Goal: Task Accomplishment & Management: Use online tool/utility

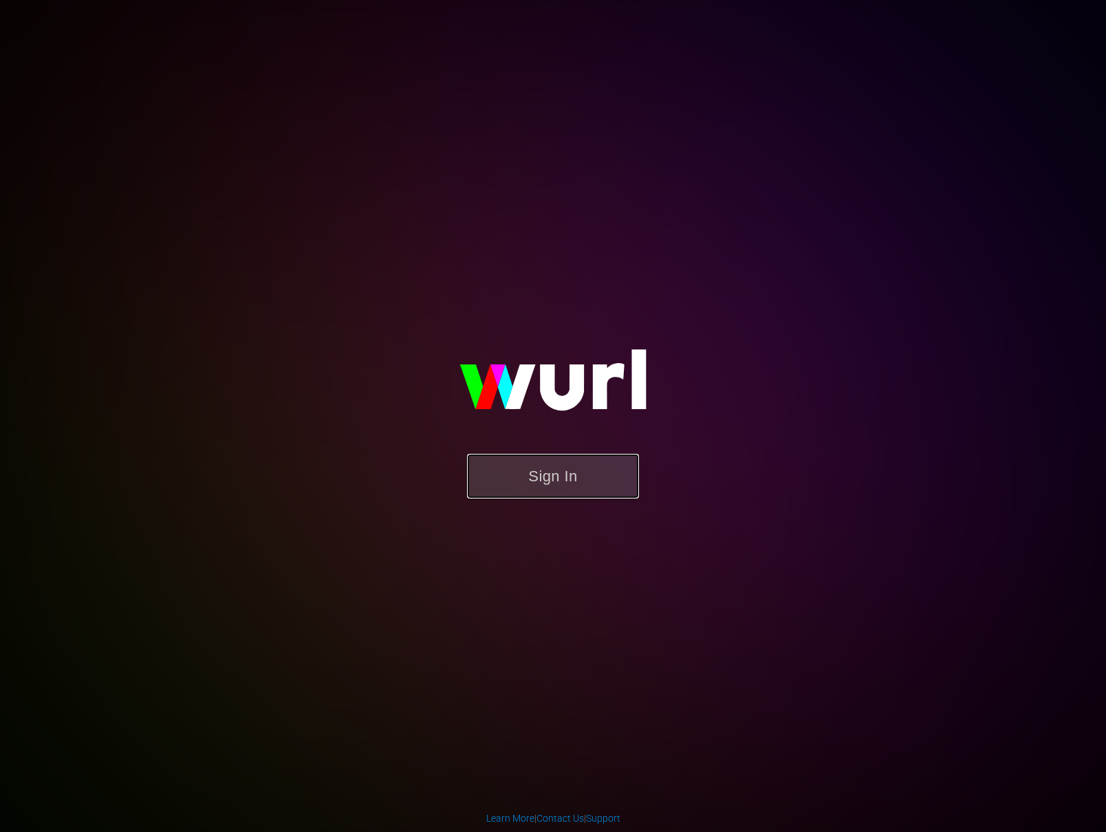
click at [512, 460] on button "Sign In" at bounding box center [553, 476] width 172 height 45
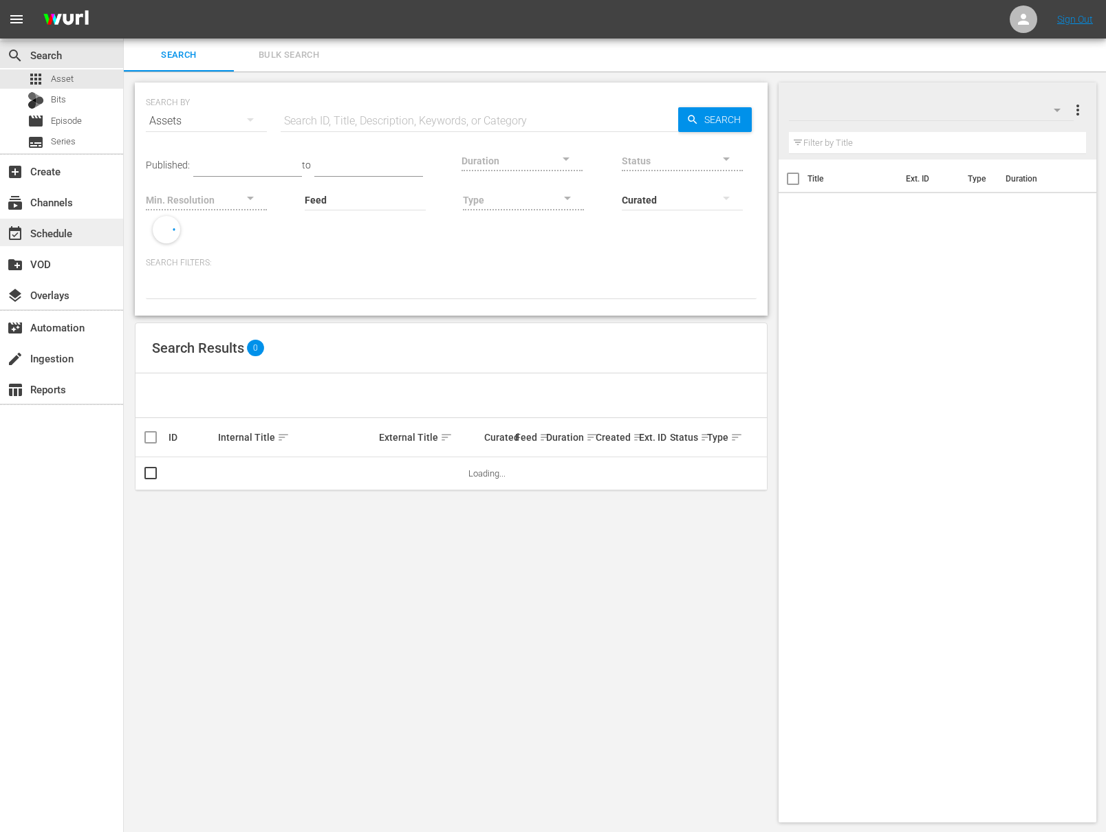
click at [108, 236] on div "event_available Schedule" at bounding box center [61, 233] width 123 height 28
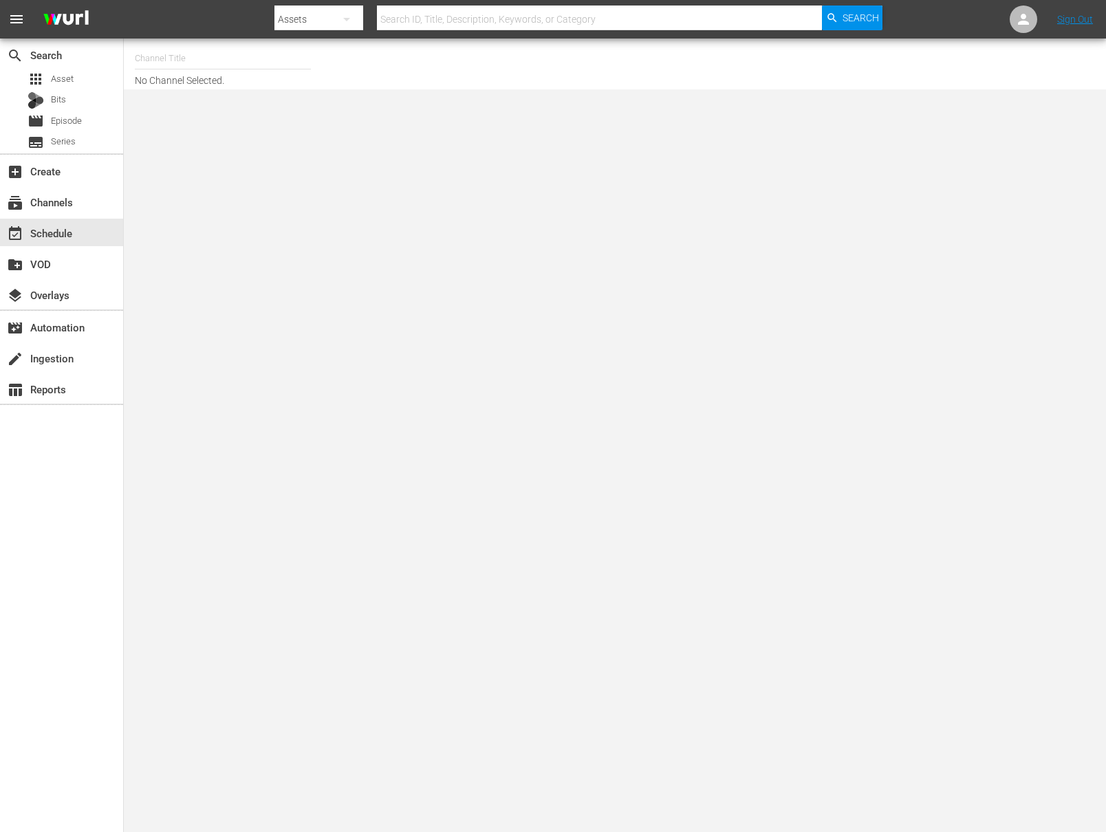
click at [226, 69] on hr at bounding box center [223, 69] width 176 height 1
click at [226, 61] on input "text" at bounding box center [223, 58] width 176 height 33
type input "ㅜ"
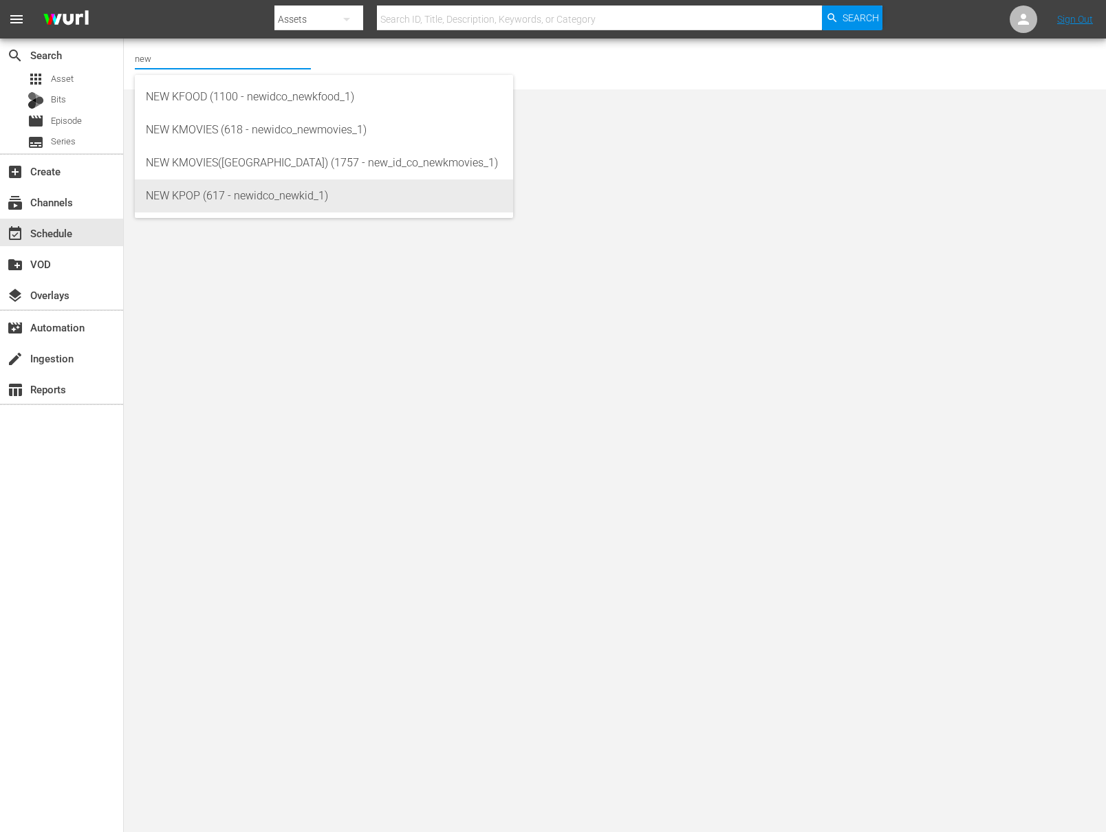
drag, startPoint x: 202, startPoint y: 177, endPoint x: 181, endPoint y: 192, distance: 25.6
click at [181, 192] on div "NEW KFOOD (1100 - newidco_newkfood_1) NEW KMOVIES (618 - newidco_newmovies_1) N…" at bounding box center [324, 146] width 378 height 143
click at [181, 192] on div "NEW KPOP (617 - newidco_newkid_1)" at bounding box center [324, 196] width 356 height 33
type input "NEW KPOP (617 - newidco_newkid_1)"
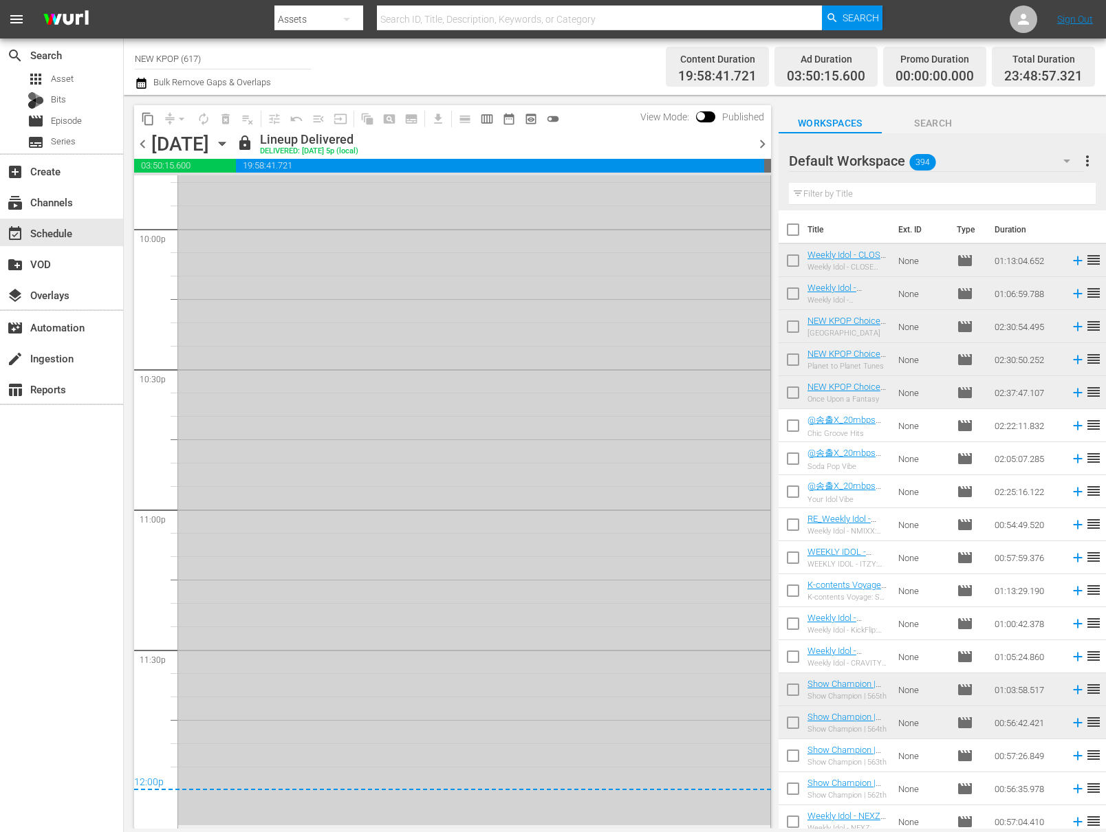
scroll to position [4971, 0]
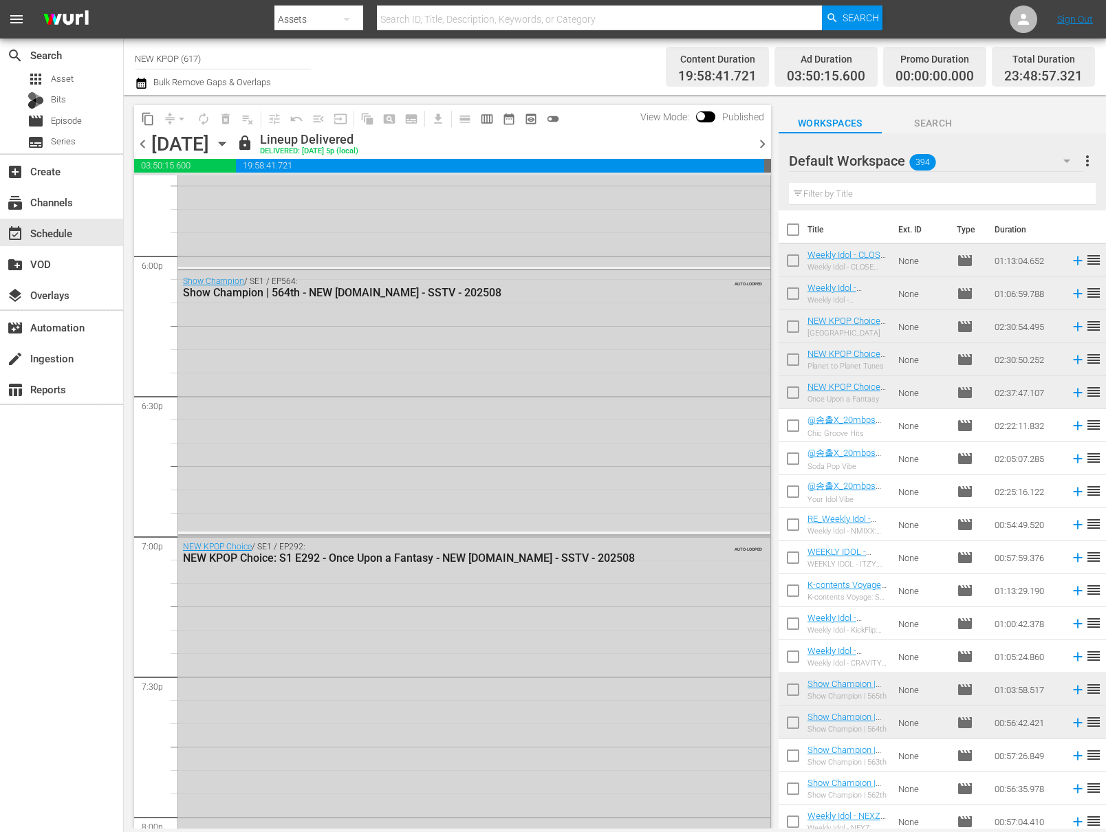
click at [755, 136] on span "chevron_right" at bounding box center [762, 144] width 17 height 17
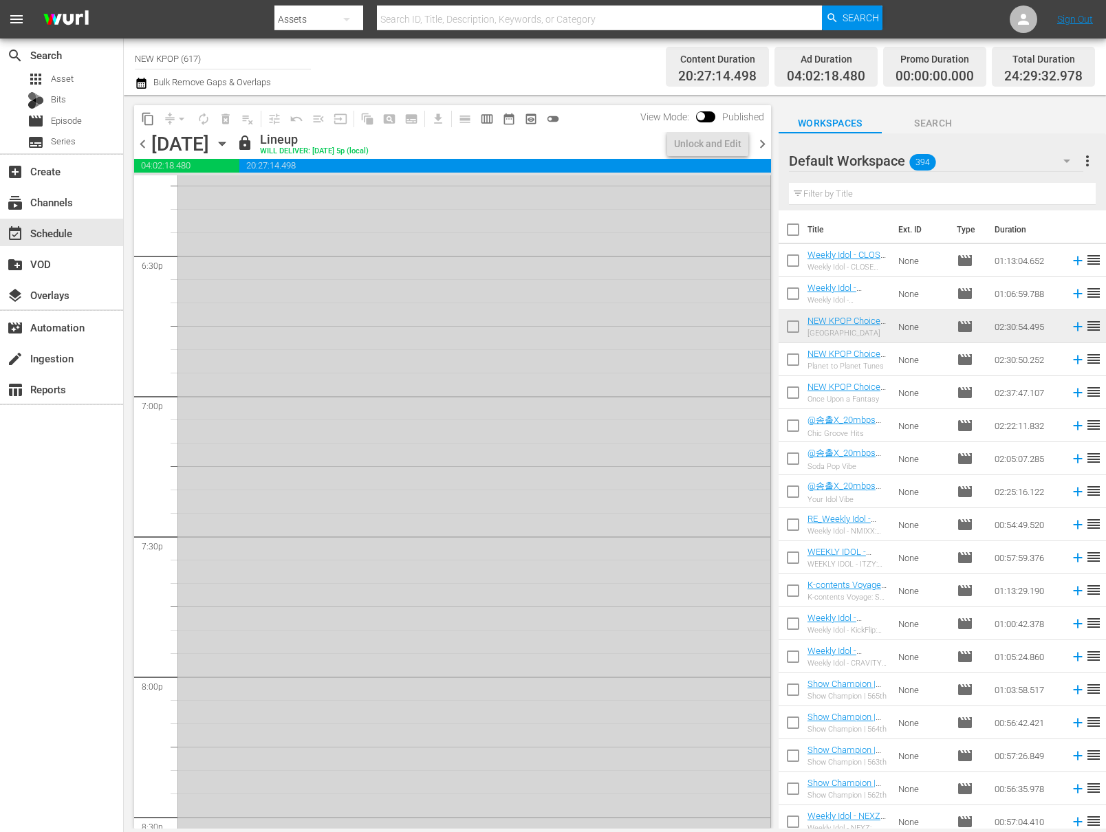
scroll to position [4877, 0]
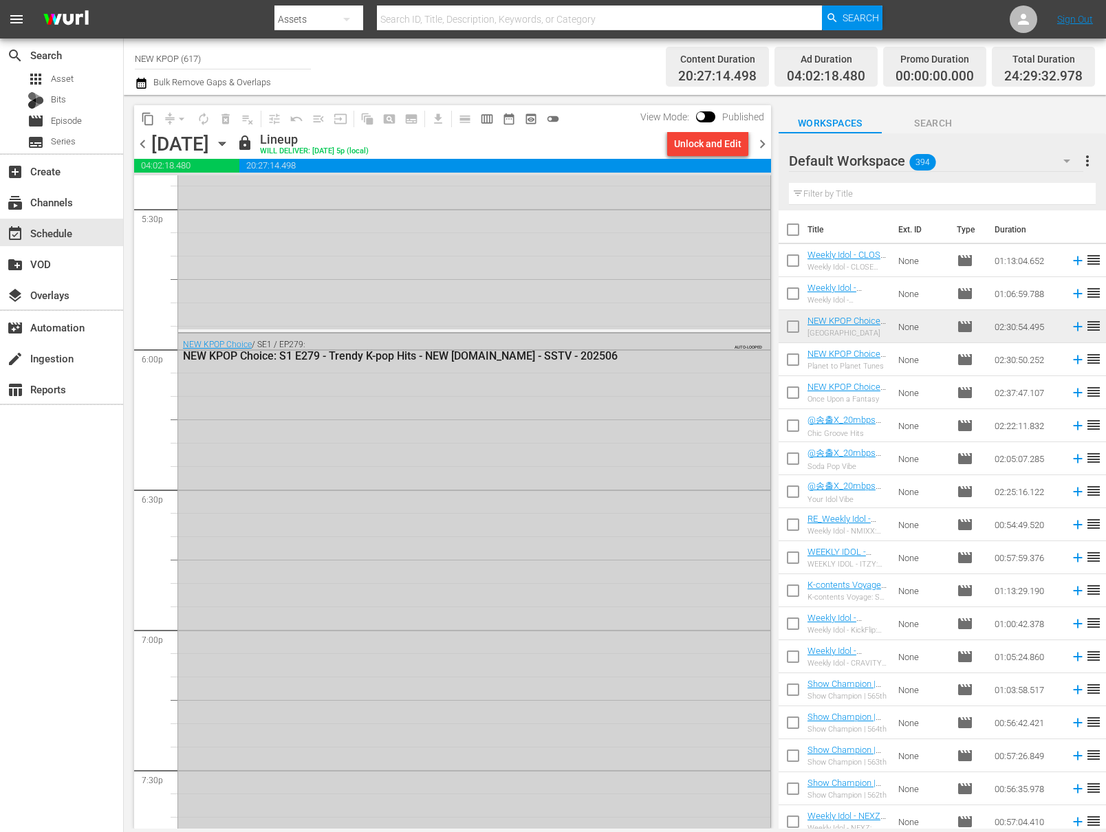
click at [530, 435] on div "NEW KPOP Choice / SE1 / EP279: NEW KPOP Choice: S1 E279 - Trendy K-pop Hits - N…" at bounding box center [474, 717] width 592 height 766
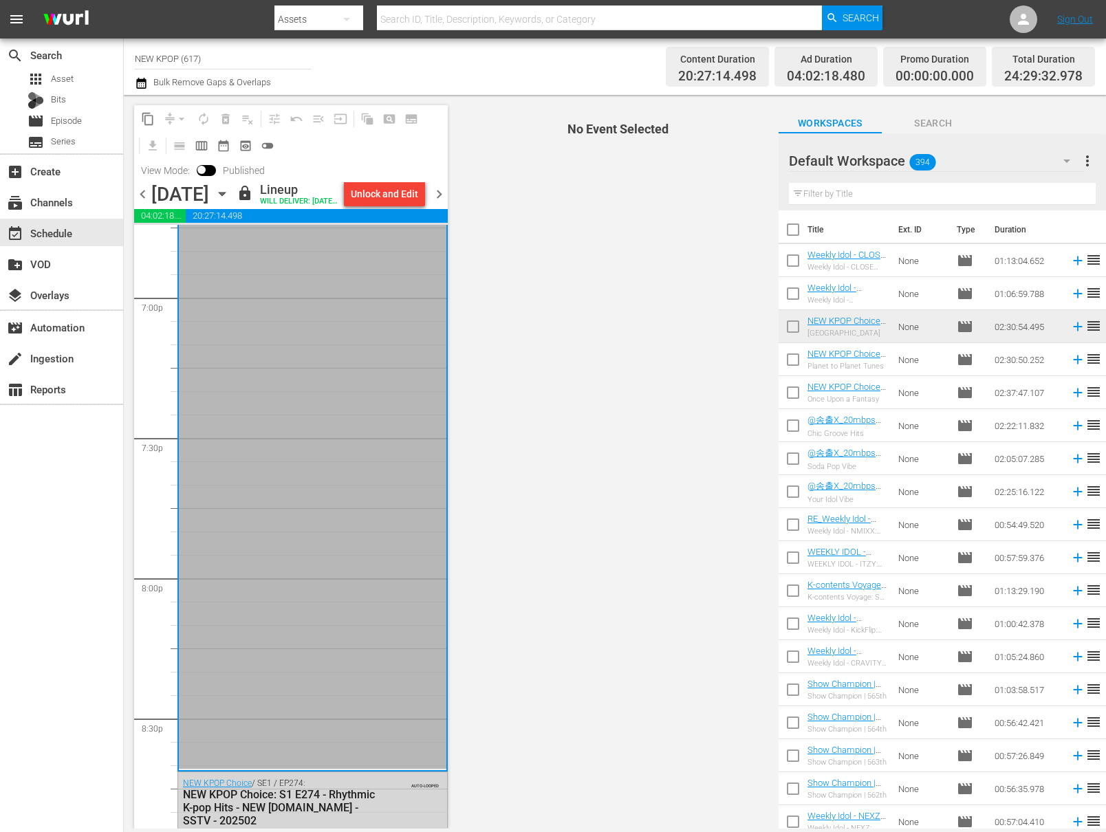
scroll to position [6330, 0]
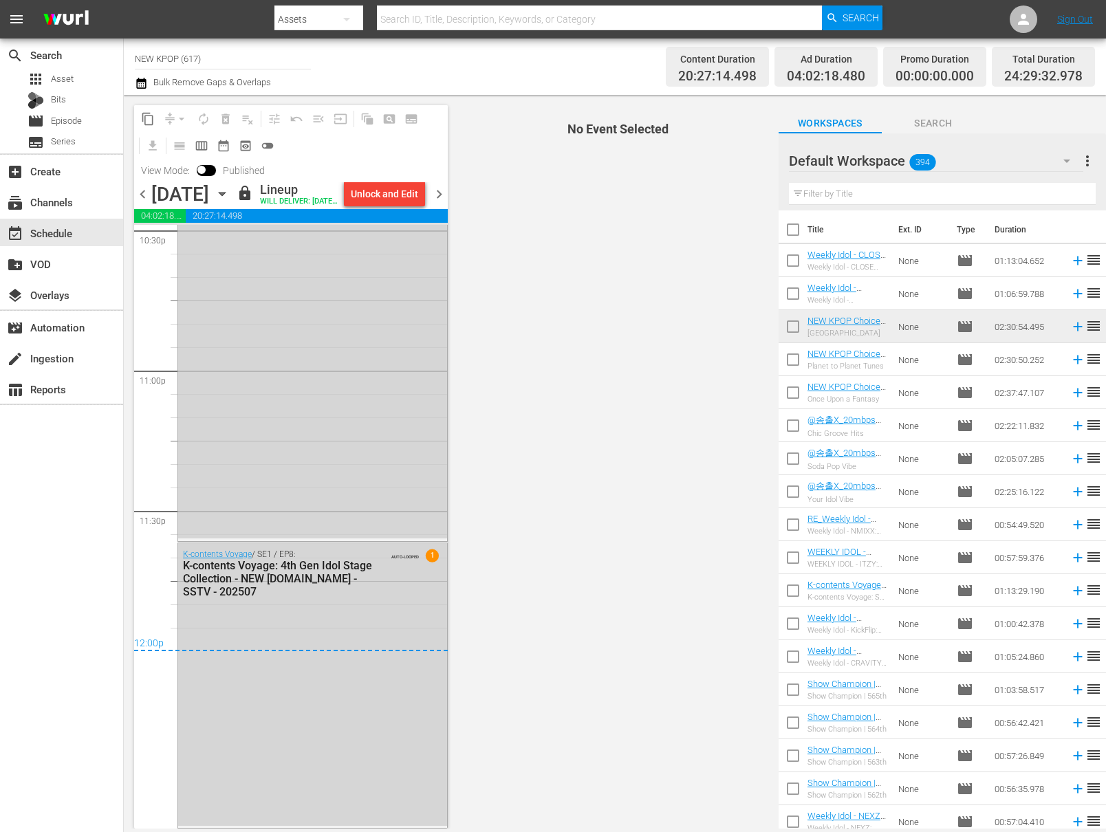
click at [445, 193] on div "chevron_left [DATE] [DATE] lock Lineup WILL DELIVER: [DATE] 5p (local) Unlock a…" at bounding box center [291, 195] width 314 height 27
click at [437, 201] on span "chevron_right" at bounding box center [439, 194] width 17 height 17
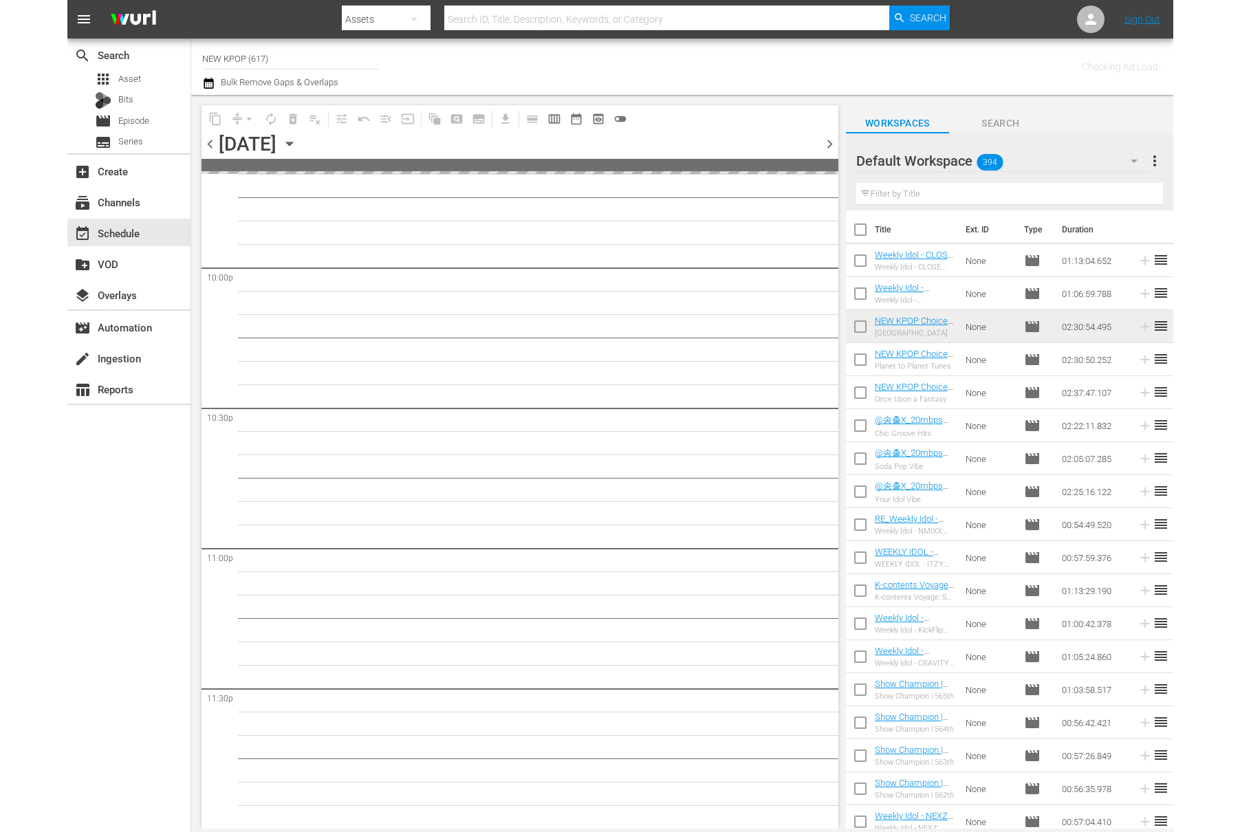
scroll to position [6080, 0]
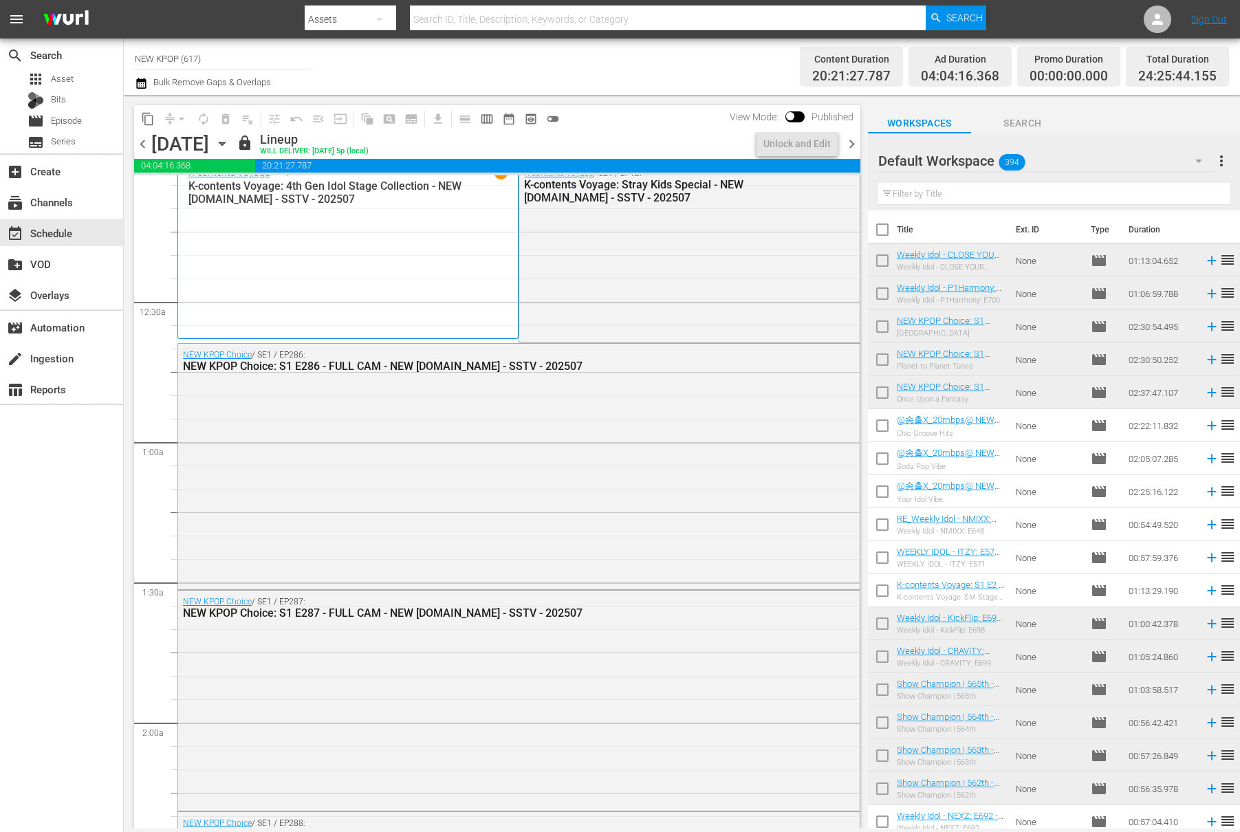
scroll to position [0, 0]
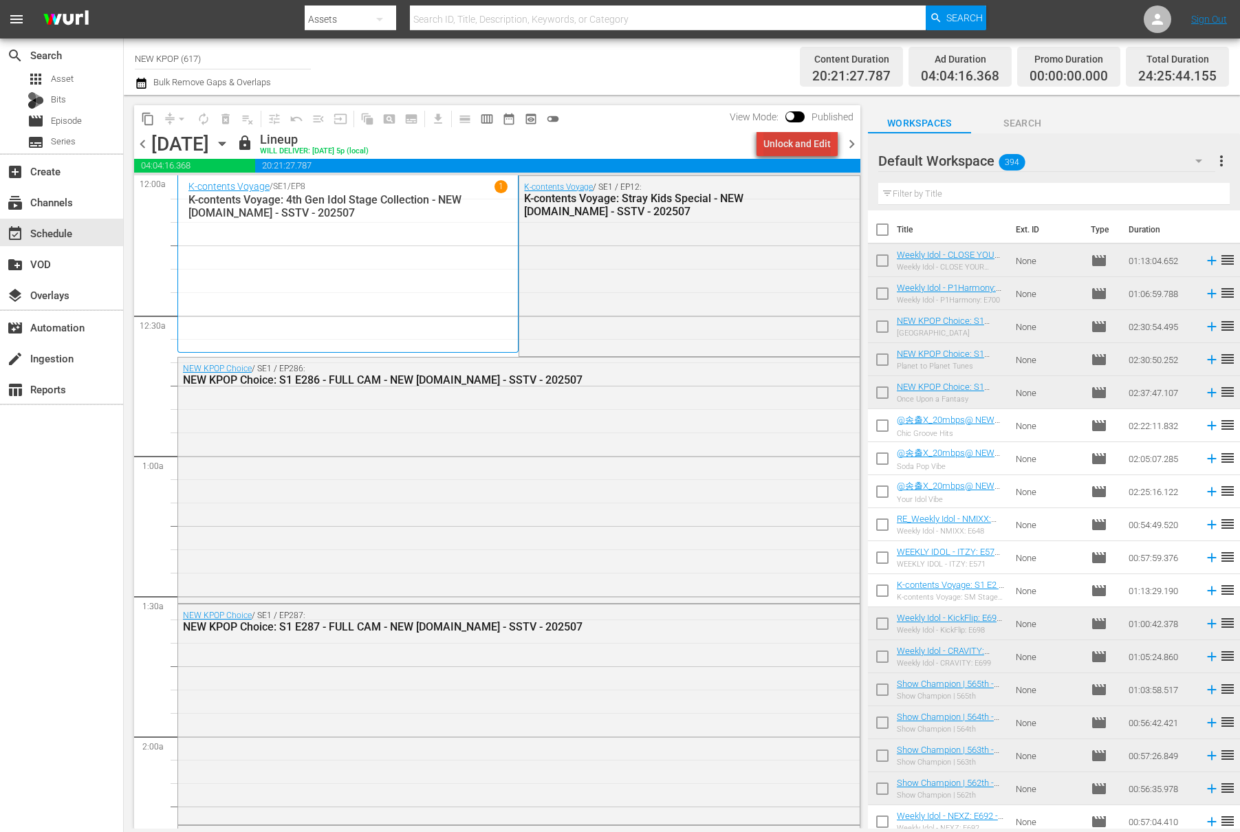
click at [805, 140] on div "Unlock and Edit" at bounding box center [796, 143] width 67 height 25
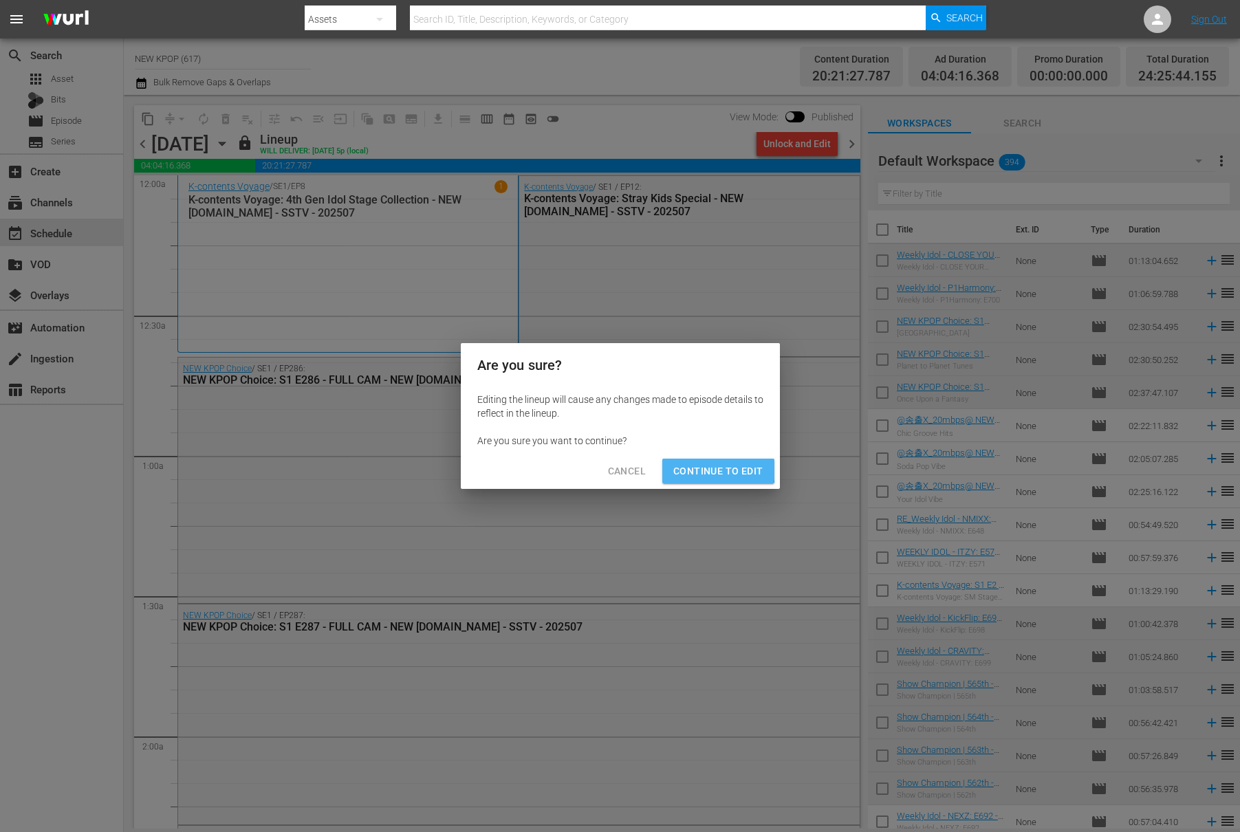
click at [702, 467] on span "Continue to Edit" at bounding box center [717, 471] width 89 height 17
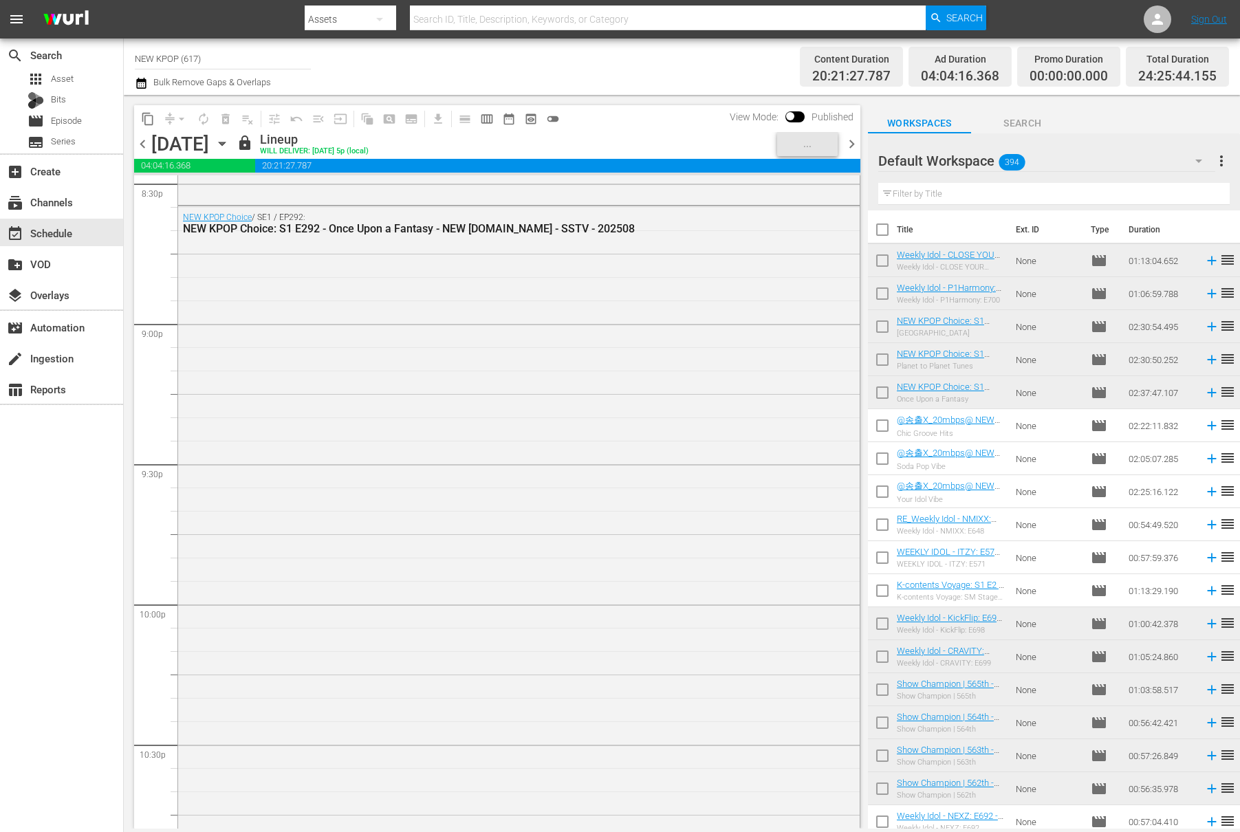
scroll to position [6202, 0]
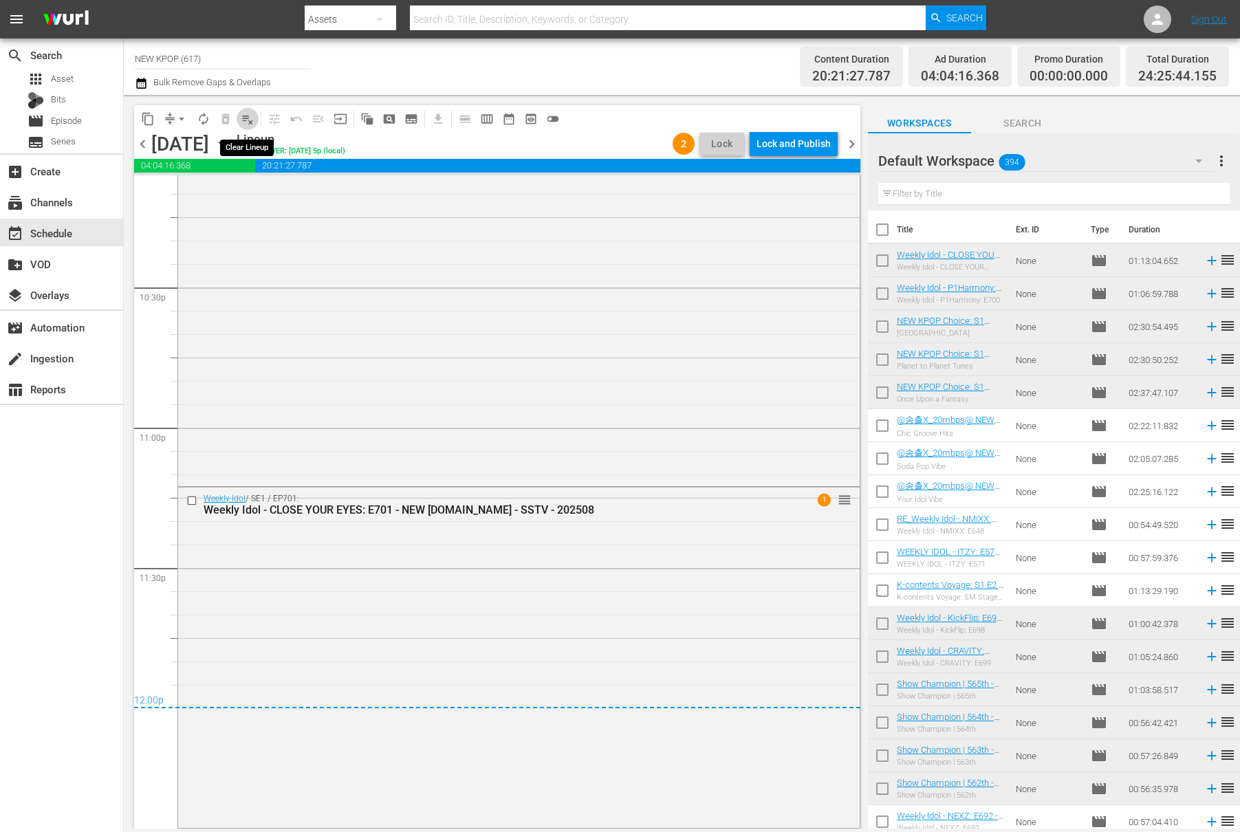
click at [248, 115] on span "playlist_remove_outlined" at bounding box center [248, 119] width 14 height 14
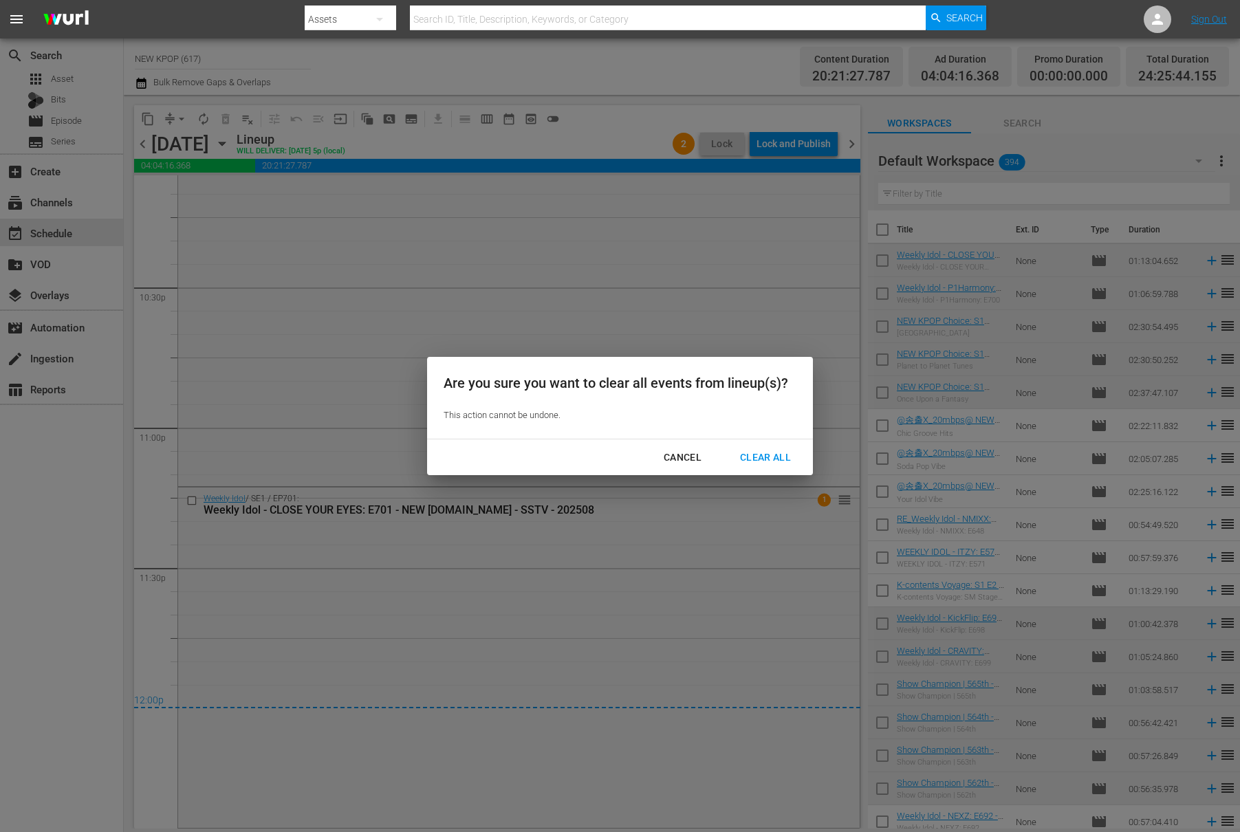
drag, startPoint x: 749, startPoint y: 446, endPoint x: 647, endPoint y: 454, distance: 102.1
click at [647, 454] on div "Cancel Clear All" at bounding box center [620, 458] width 386 height 36
click at [665, 452] on div "Cancel" at bounding box center [683, 457] width 60 height 17
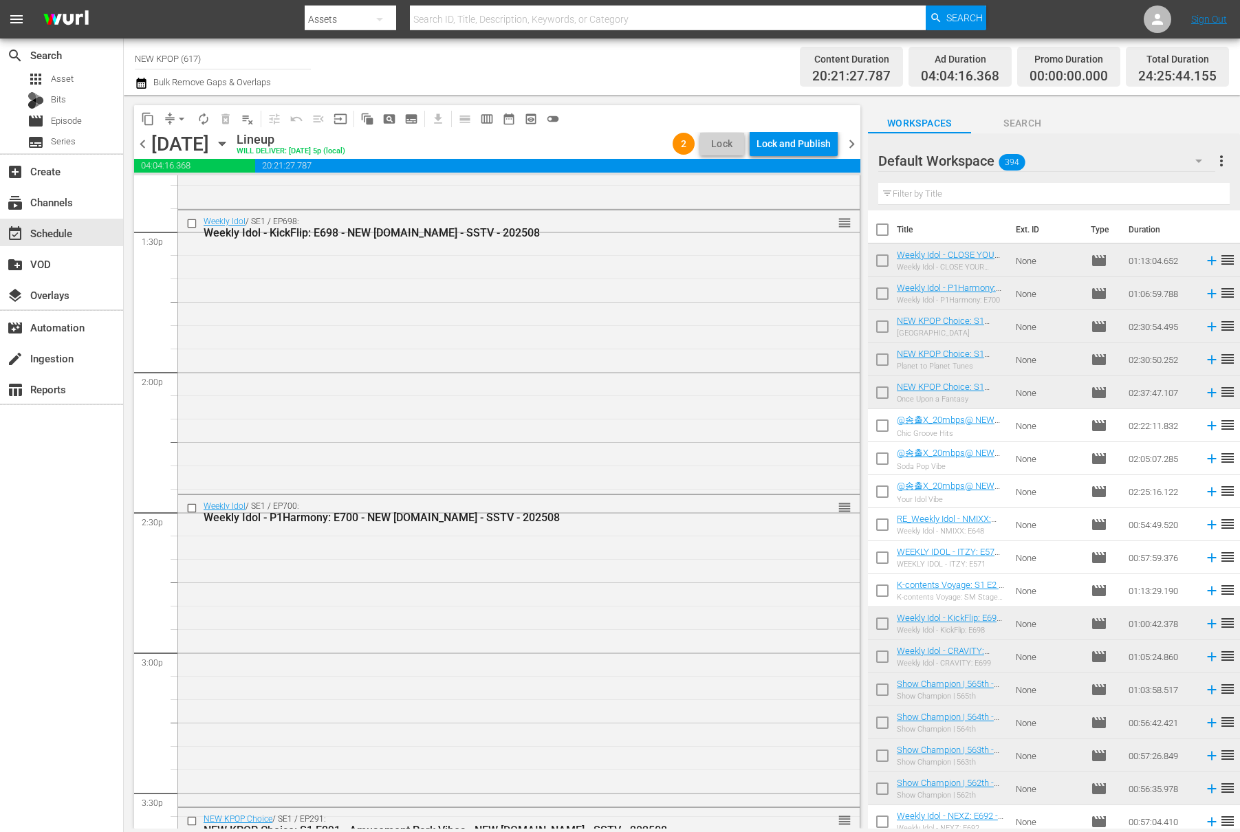
scroll to position [3723, 0]
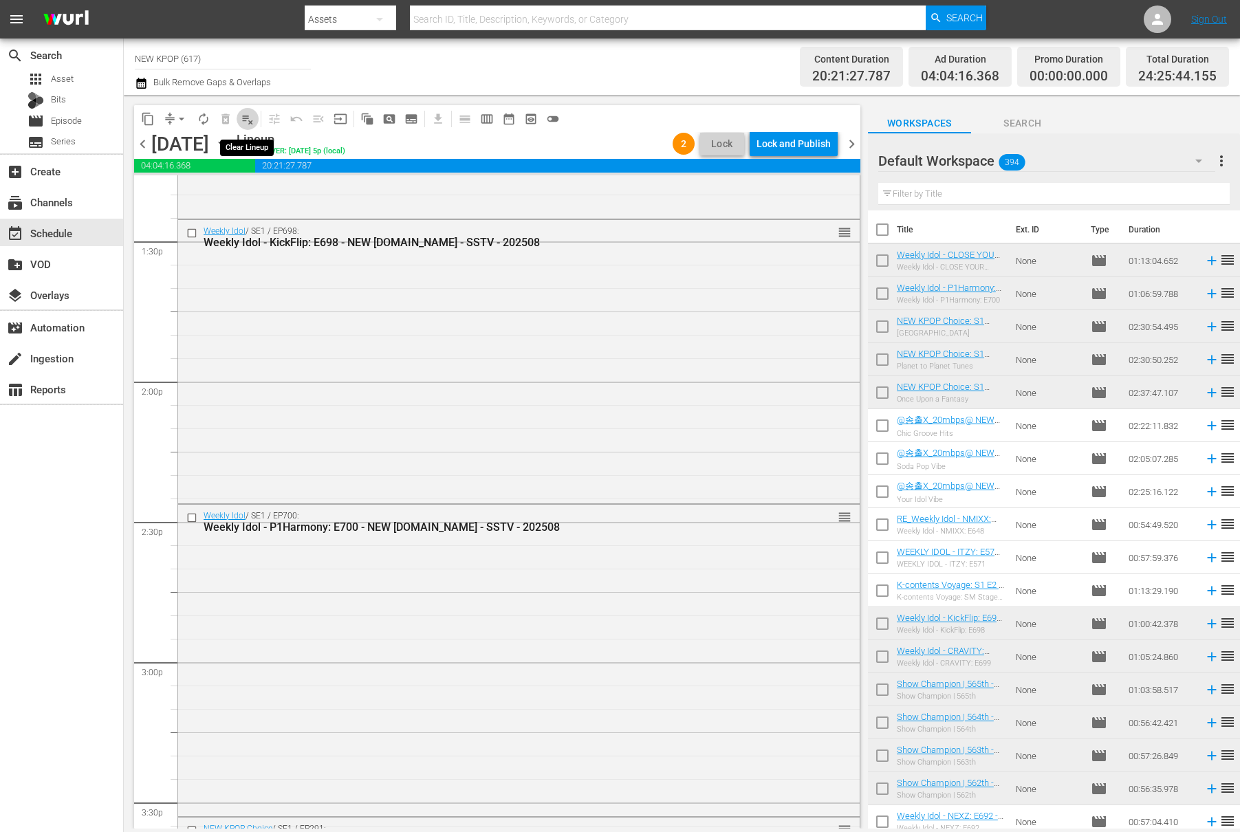
click at [252, 116] on span "playlist_remove_outlined" at bounding box center [248, 119] width 14 height 14
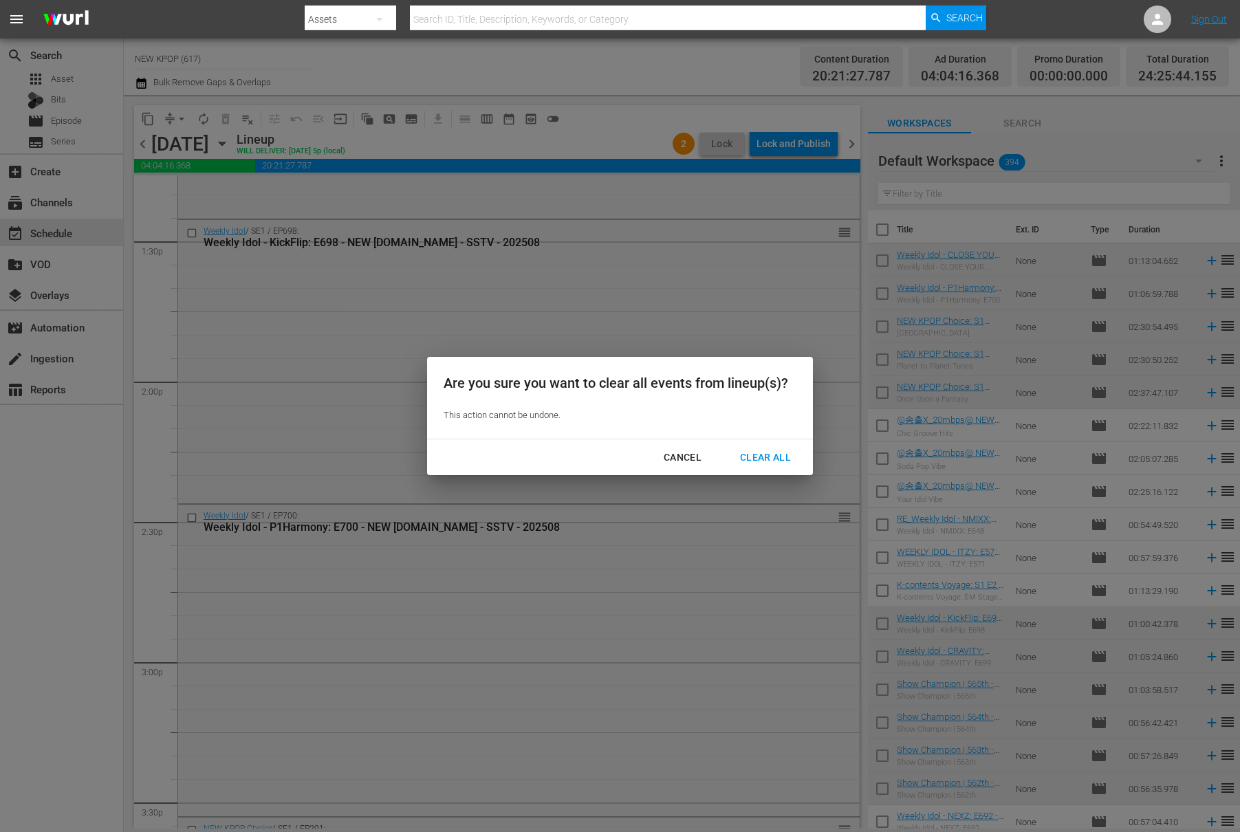
click at [754, 457] on div "Clear All" at bounding box center [765, 457] width 73 height 17
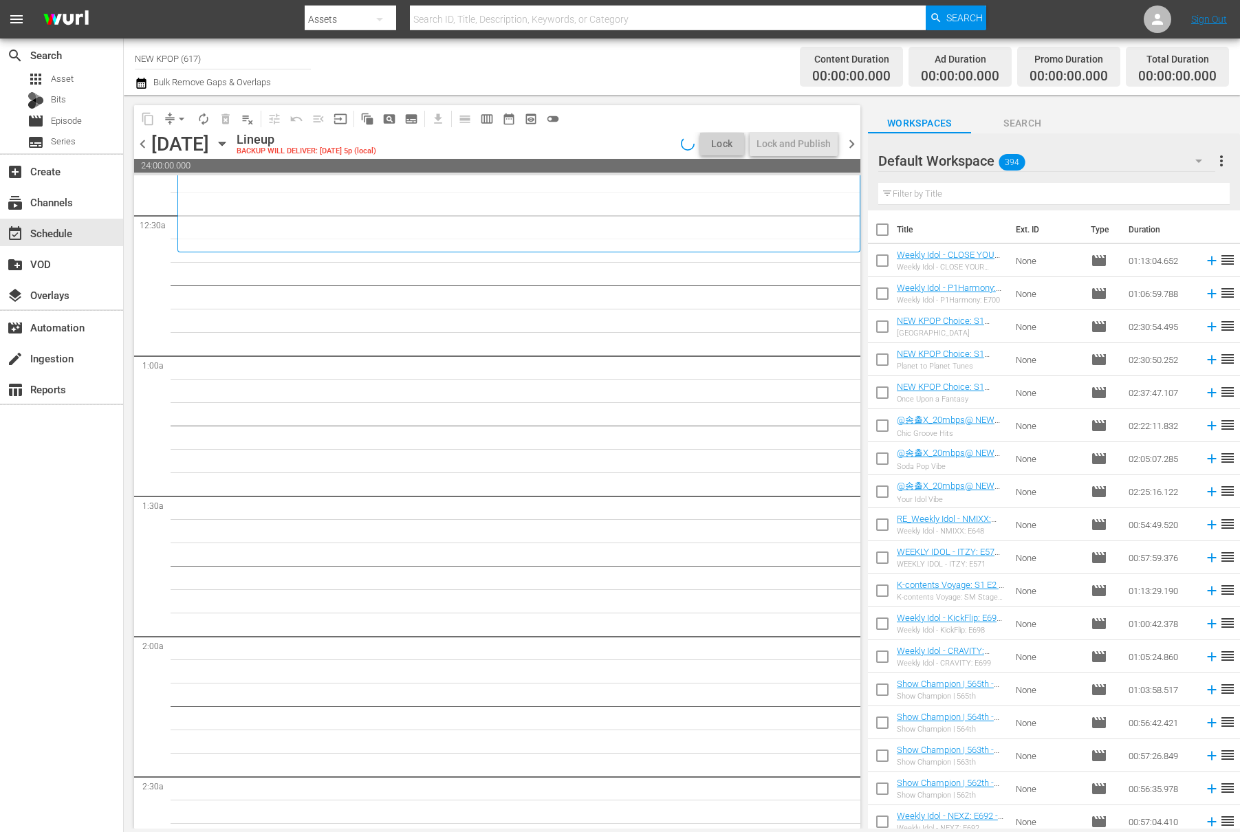
scroll to position [0, 0]
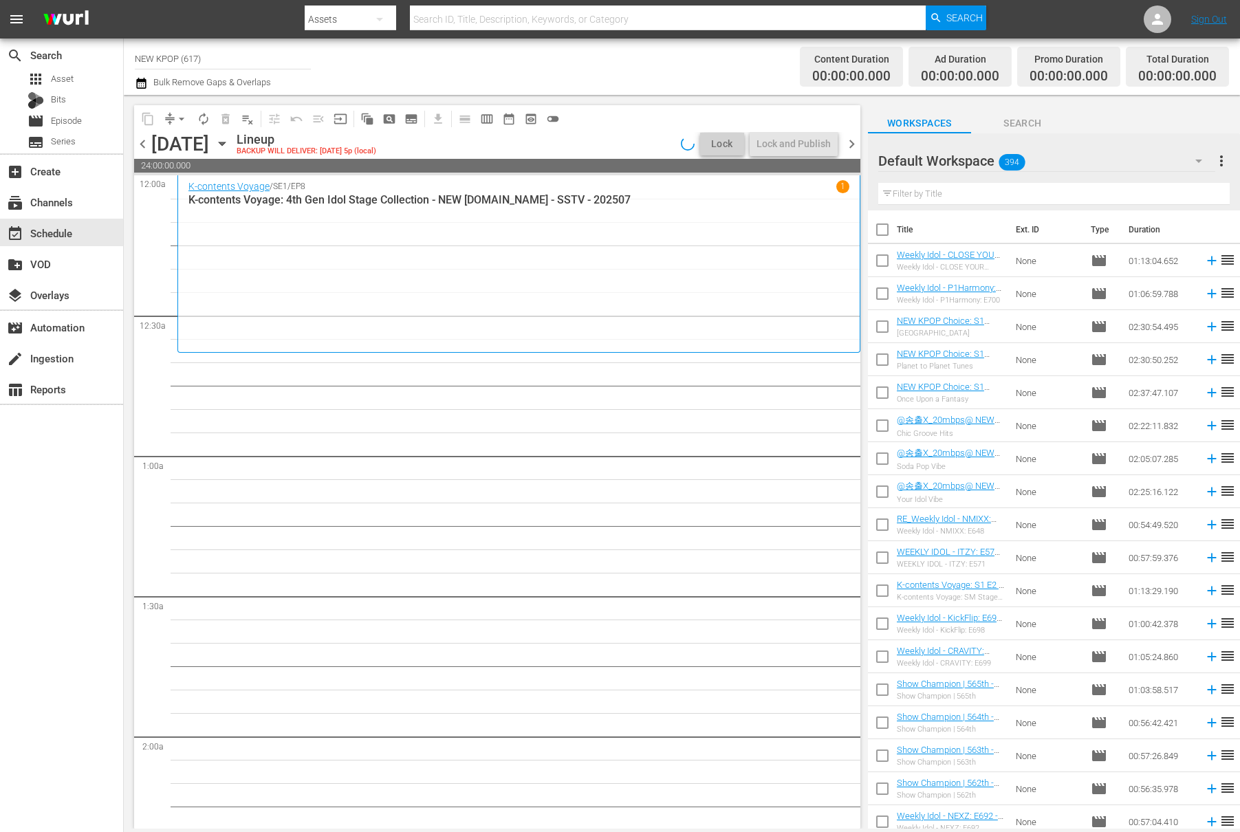
click at [919, 182] on div "Filter by Title" at bounding box center [1053, 193] width 351 height 33
click at [918, 185] on input "text" at bounding box center [1053, 194] width 351 height 22
type input "new kpop choice"
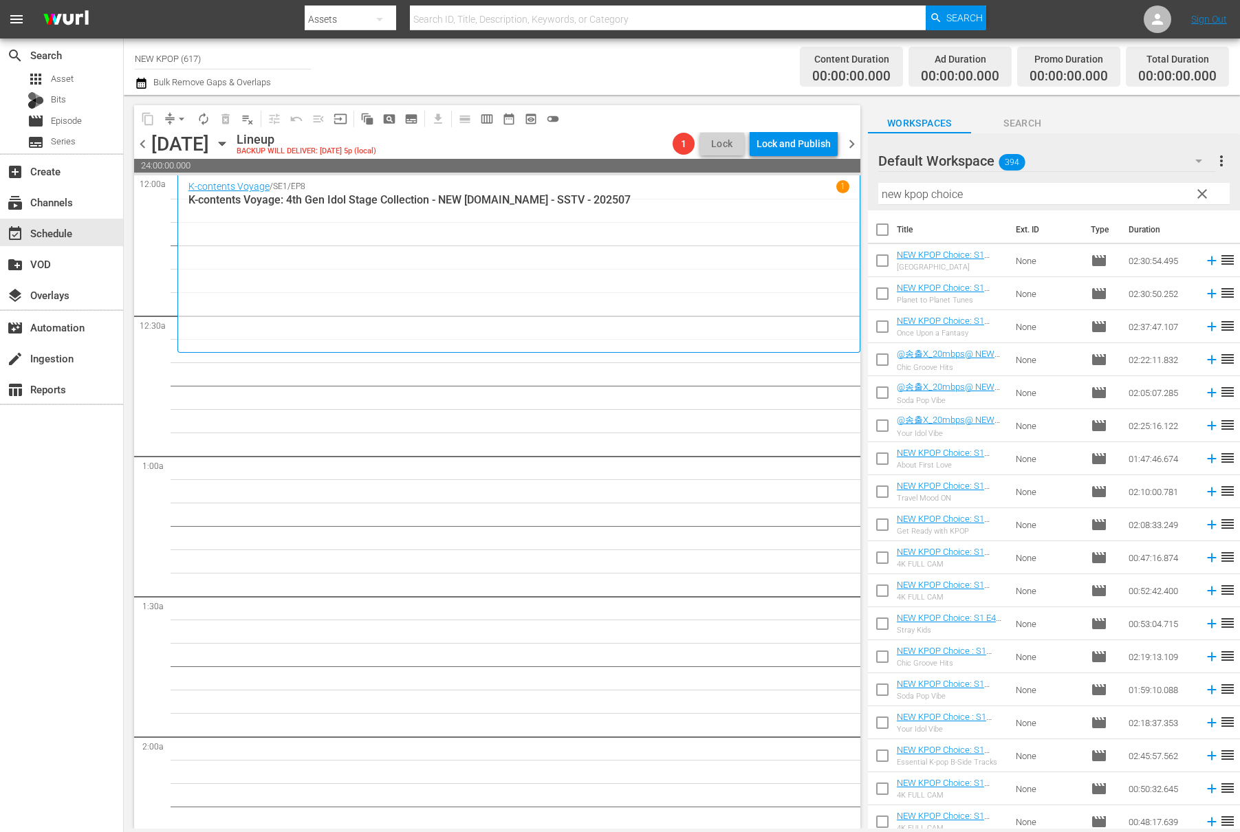
click at [431, 270] on div "K-contents Voyage / SE1 / EP8 1 K-contents Voyage: 4th Gen Idol Stage Collectio…" at bounding box center [518, 263] width 661 height 167
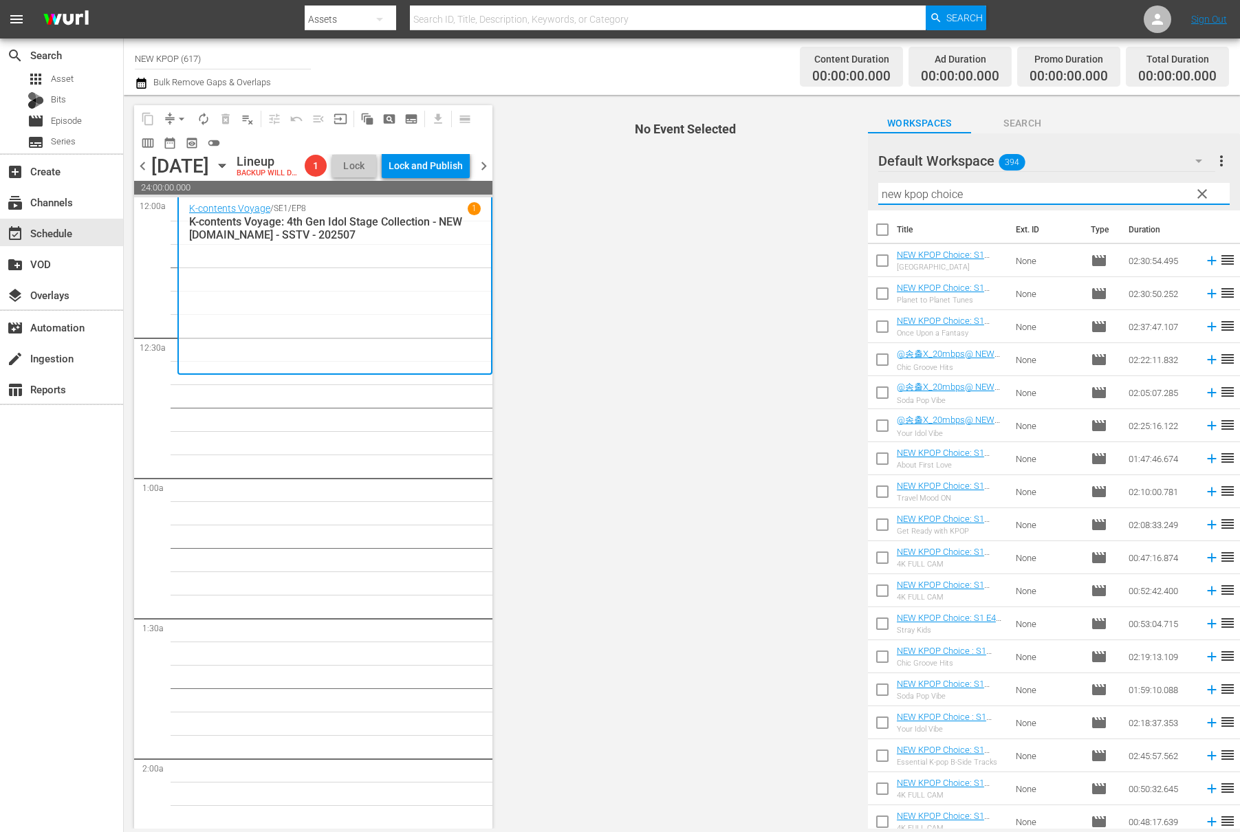
click at [1010, 193] on input "new kpop choice" at bounding box center [1053, 194] width 351 height 22
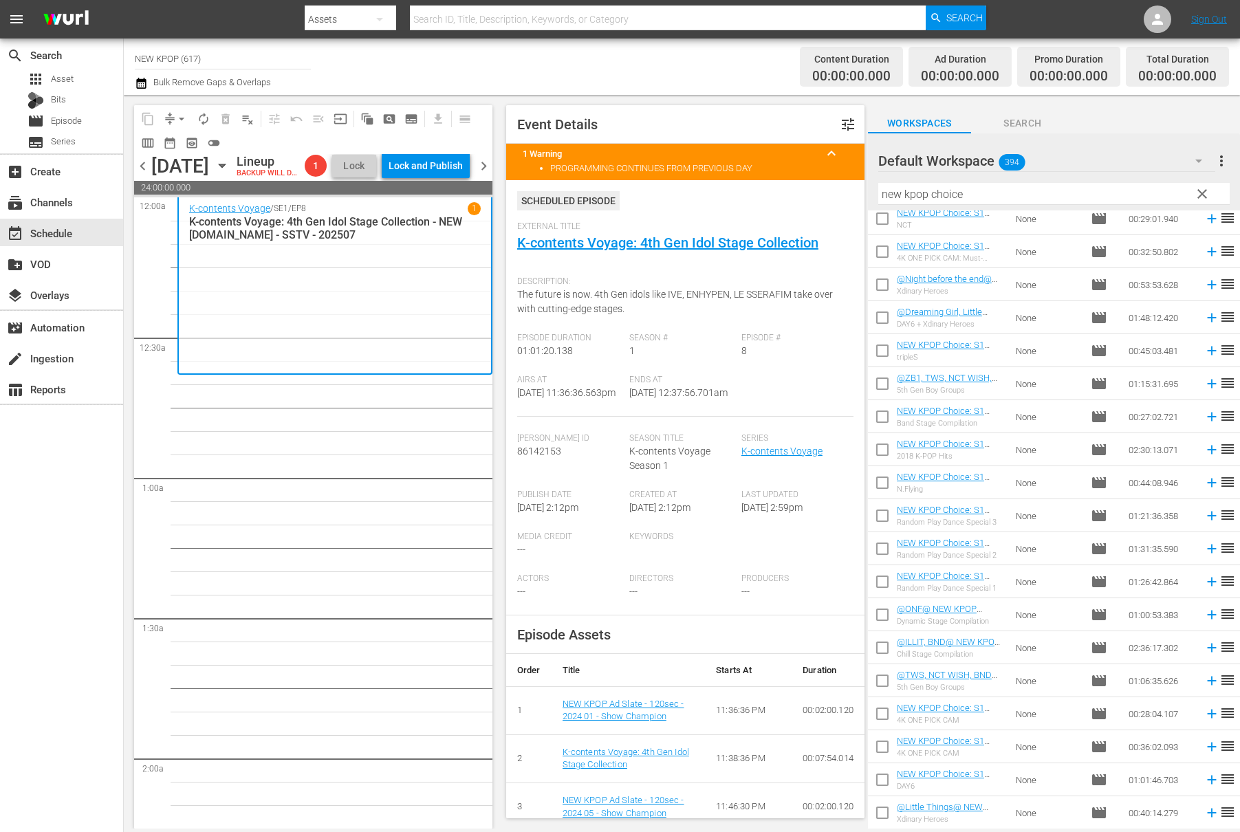
scroll to position [433, 0]
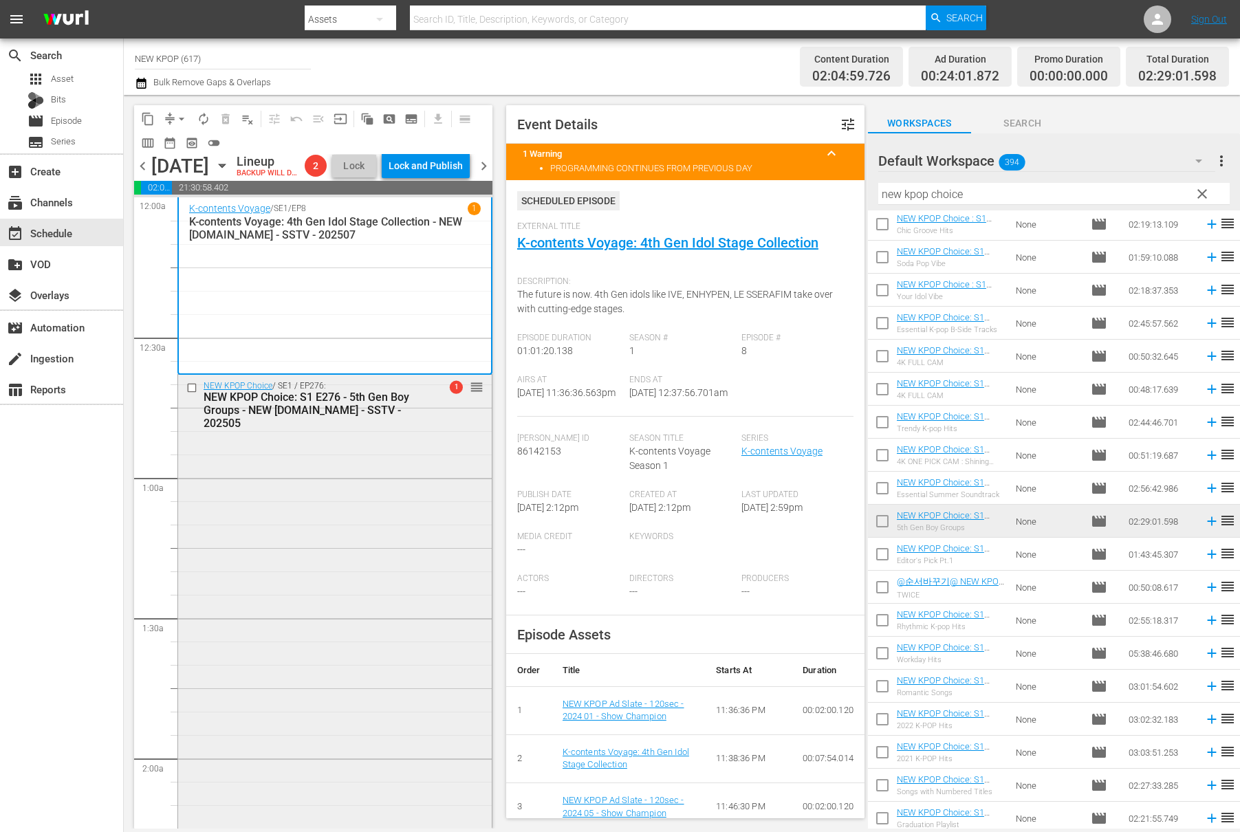
click at [358, 415] on div "NEW KPOP Choice: S1 E276 - 5th Gen Boy Groups - NEW [DOMAIN_NAME] - SSTV - 2025…" at bounding box center [314, 410] width 220 height 39
